Goal: Task Accomplishment & Management: Complete application form

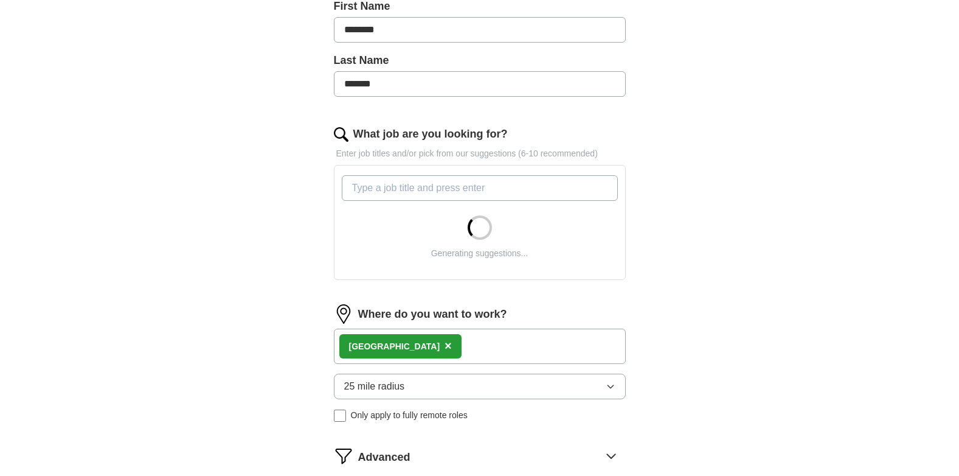
scroll to position [304, 0]
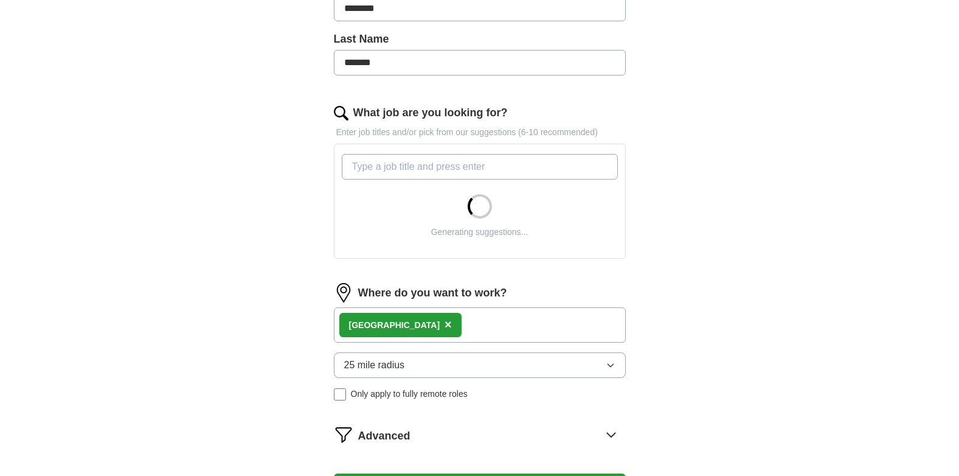
click at [405, 169] on input "What job are you looking for?" at bounding box center [480, 167] width 276 height 26
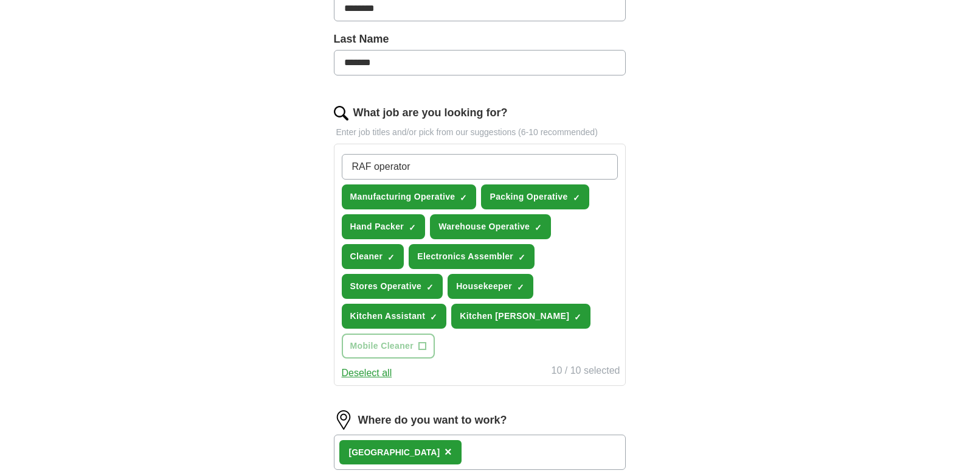
scroll to position [365, 0]
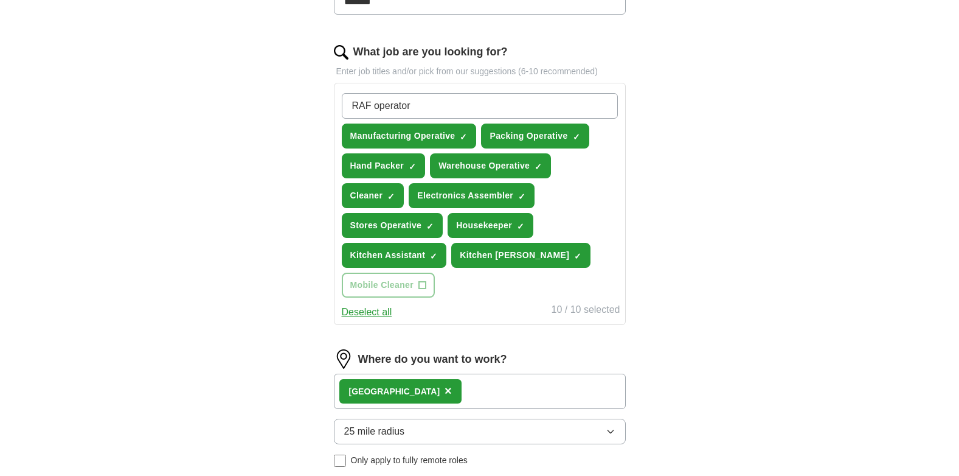
type input "RAF operator"
click at [0, 0] on span "×" at bounding box center [0, 0] width 0 height 0
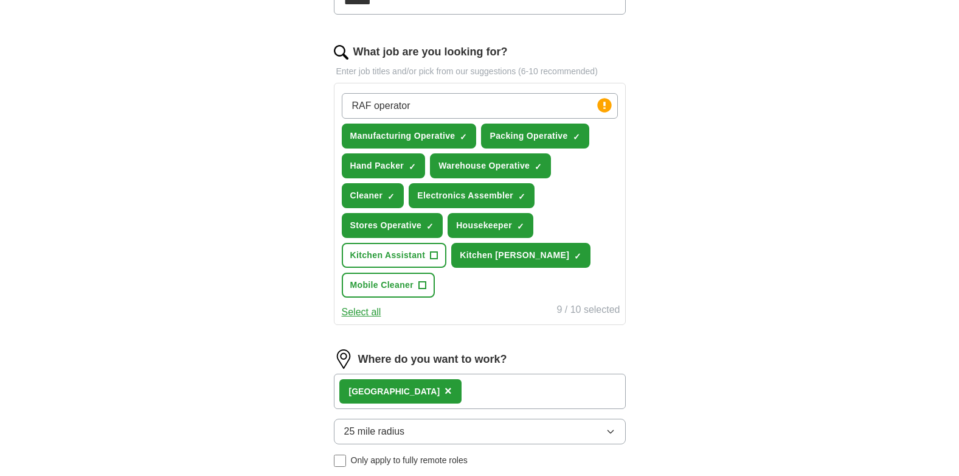
click at [436, 103] on input "RAF operator" at bounding box center [480, 106] width 276 height 26
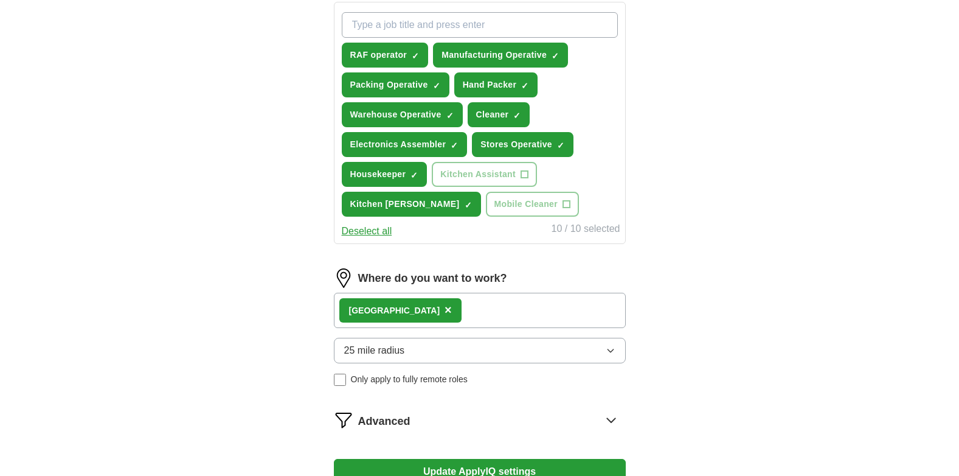
scroll to position [548, 0]
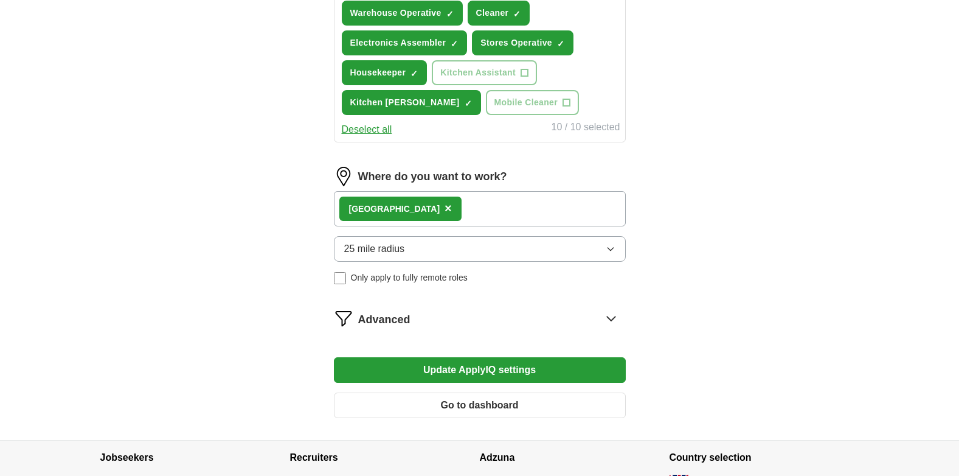
click at [611, 247] on icon "button" at bounding box center [611, 249] width 10 height 10
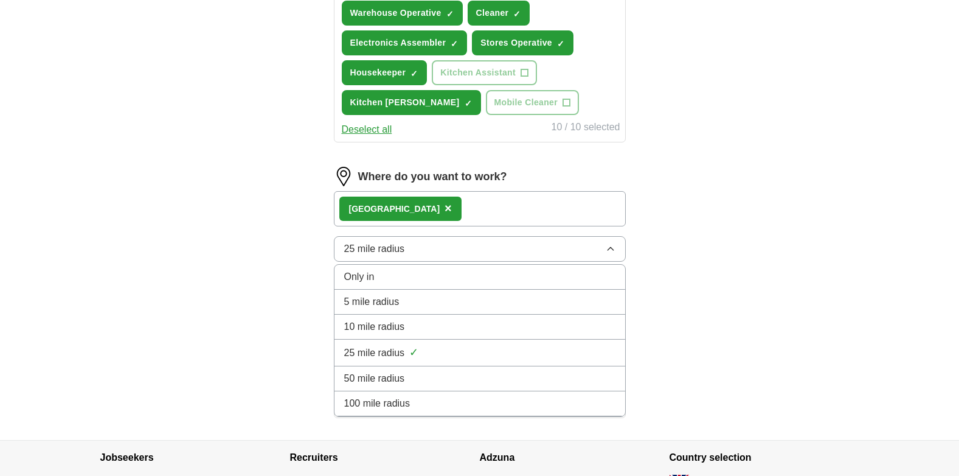
click at [578, 379] on div "50 mile radius" at bounding box center [479, 378] width 271 height 15
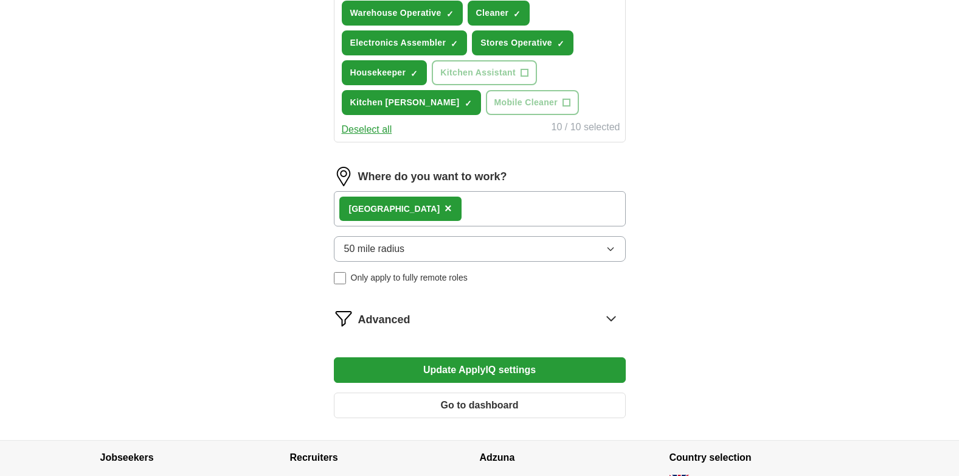
click at [492, 369] on button "Update ApplyIQ settings" at bounding box center [480, 370] width 292 height 26
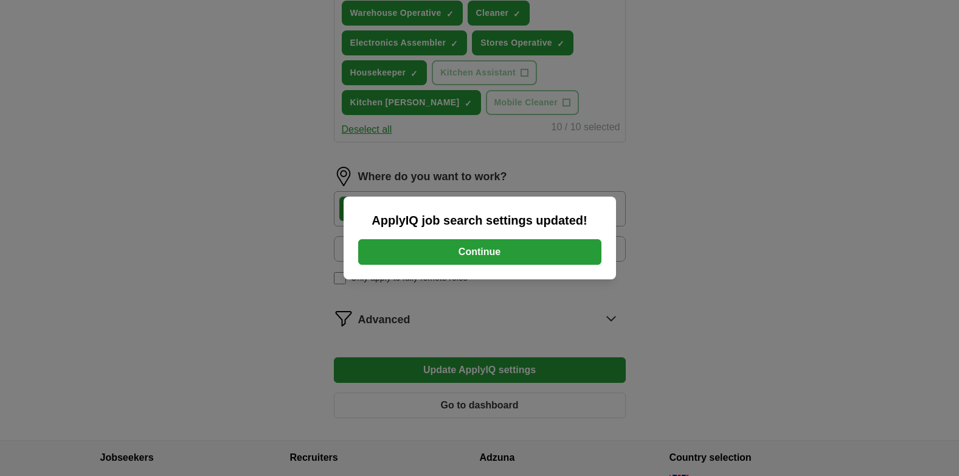
click at [482, 252] on button "Continue" at bounding box center [479, 252] width 243 height 26
